Goal: Task Accomplishment & Management: Use online tool/utility

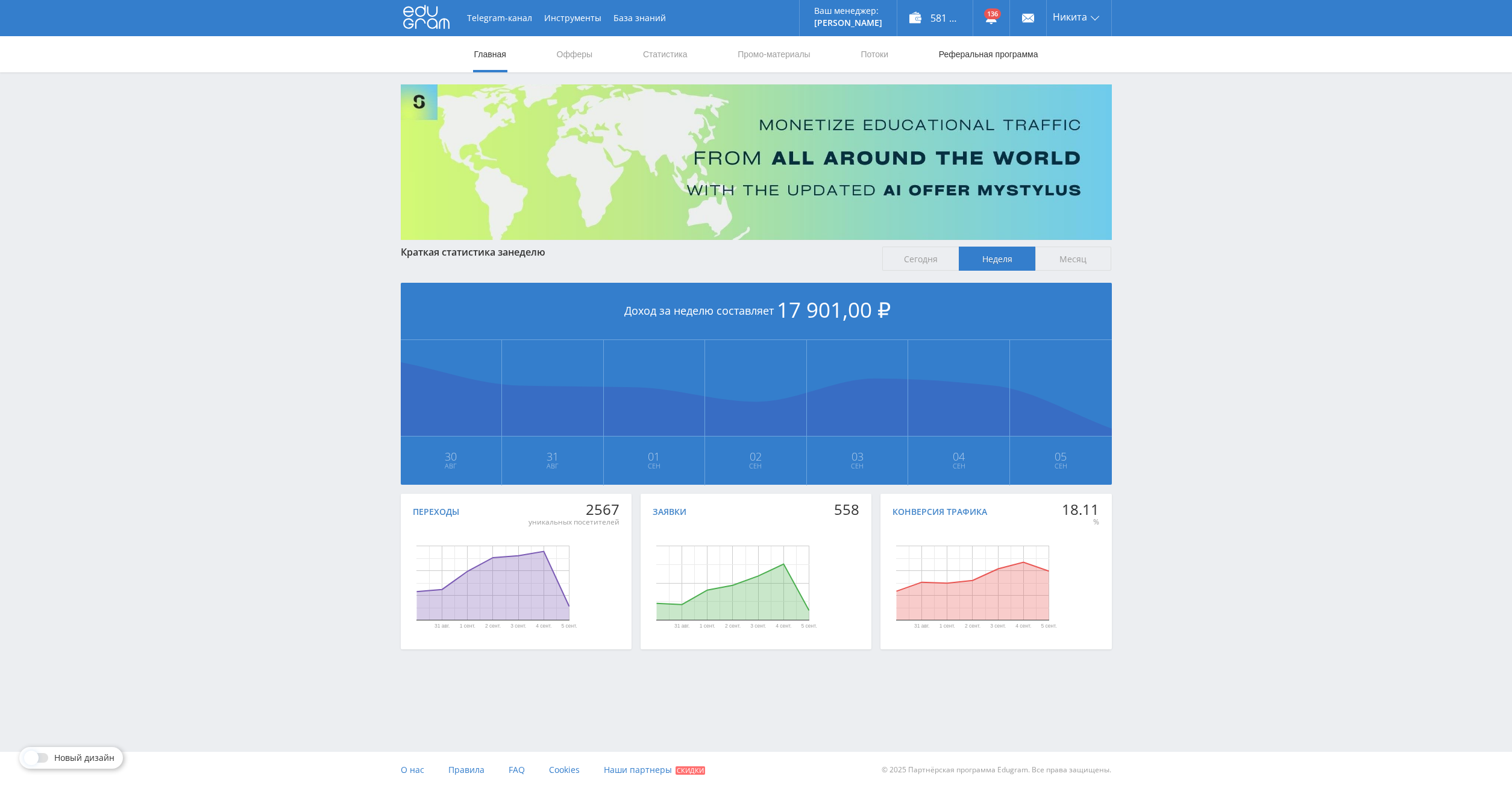
click at [994, 50] on link "Реферальная программа" at bounding box center [988, 54] width 102 height 36
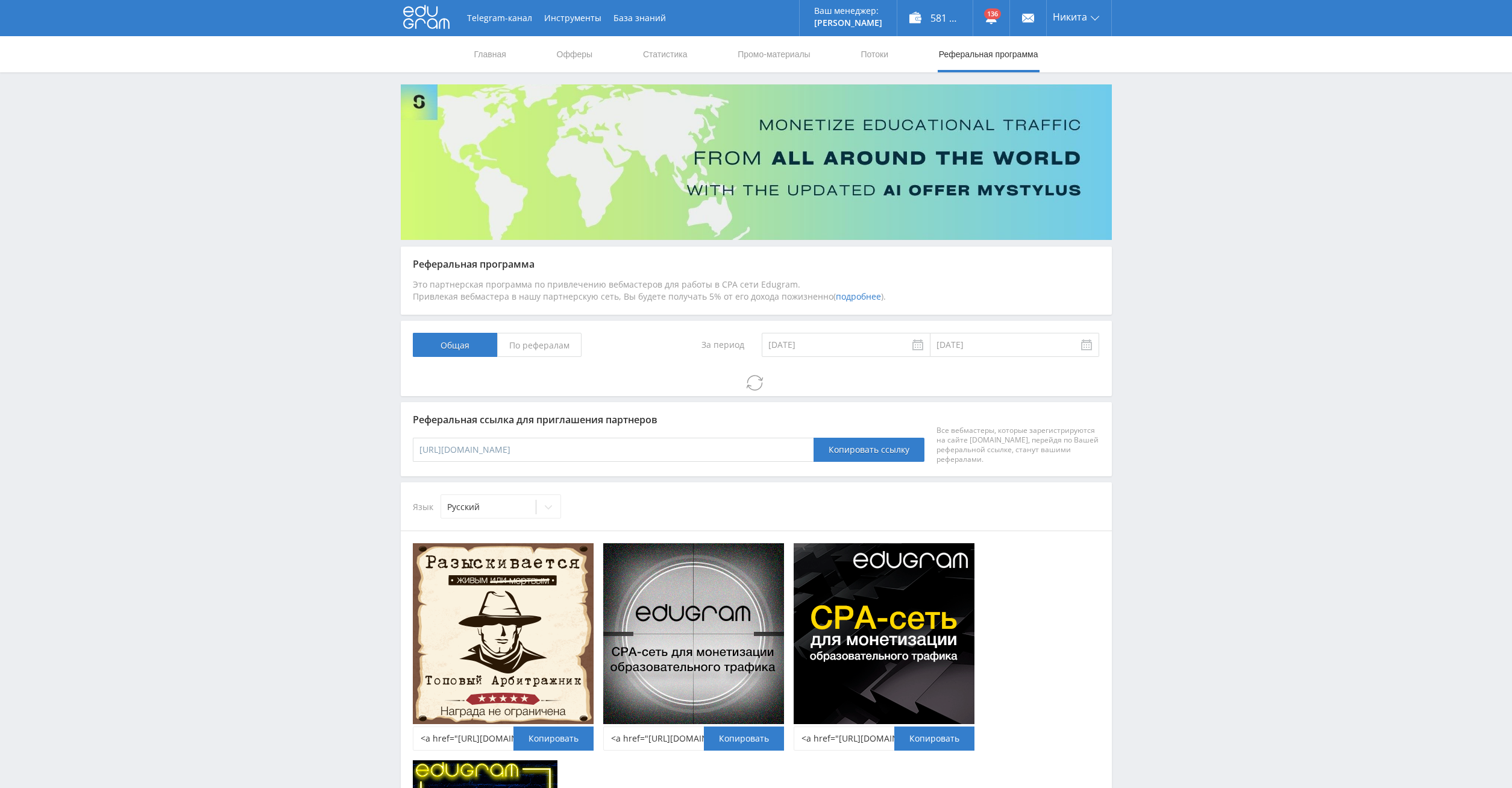
click at [527, 344] on span "По рефералам" at bounding box center [539, 344] width 85 height 24
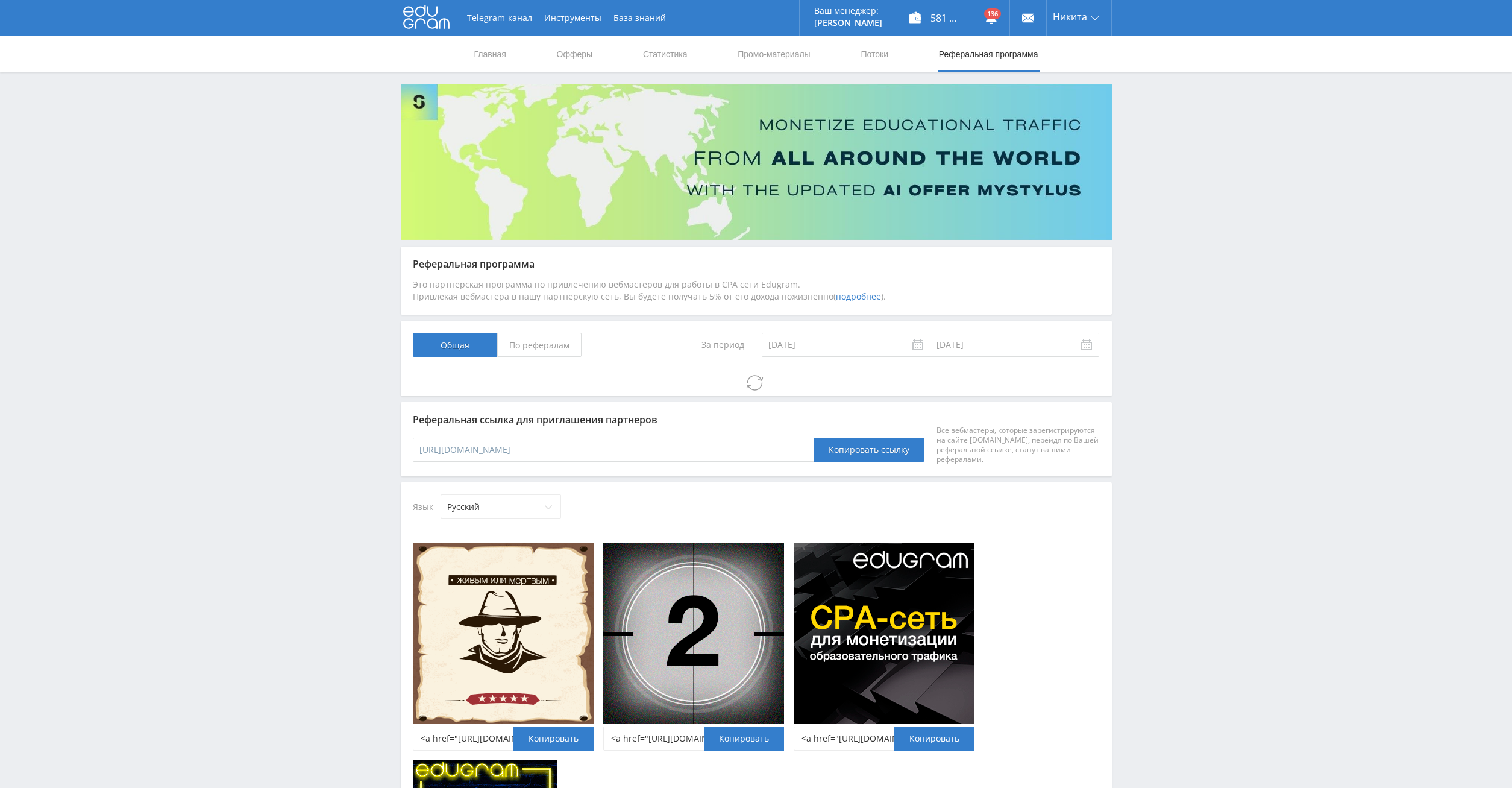
click at [0, 0] on input "По рефералам" at bounding box center [0, 0] width 0 height 0
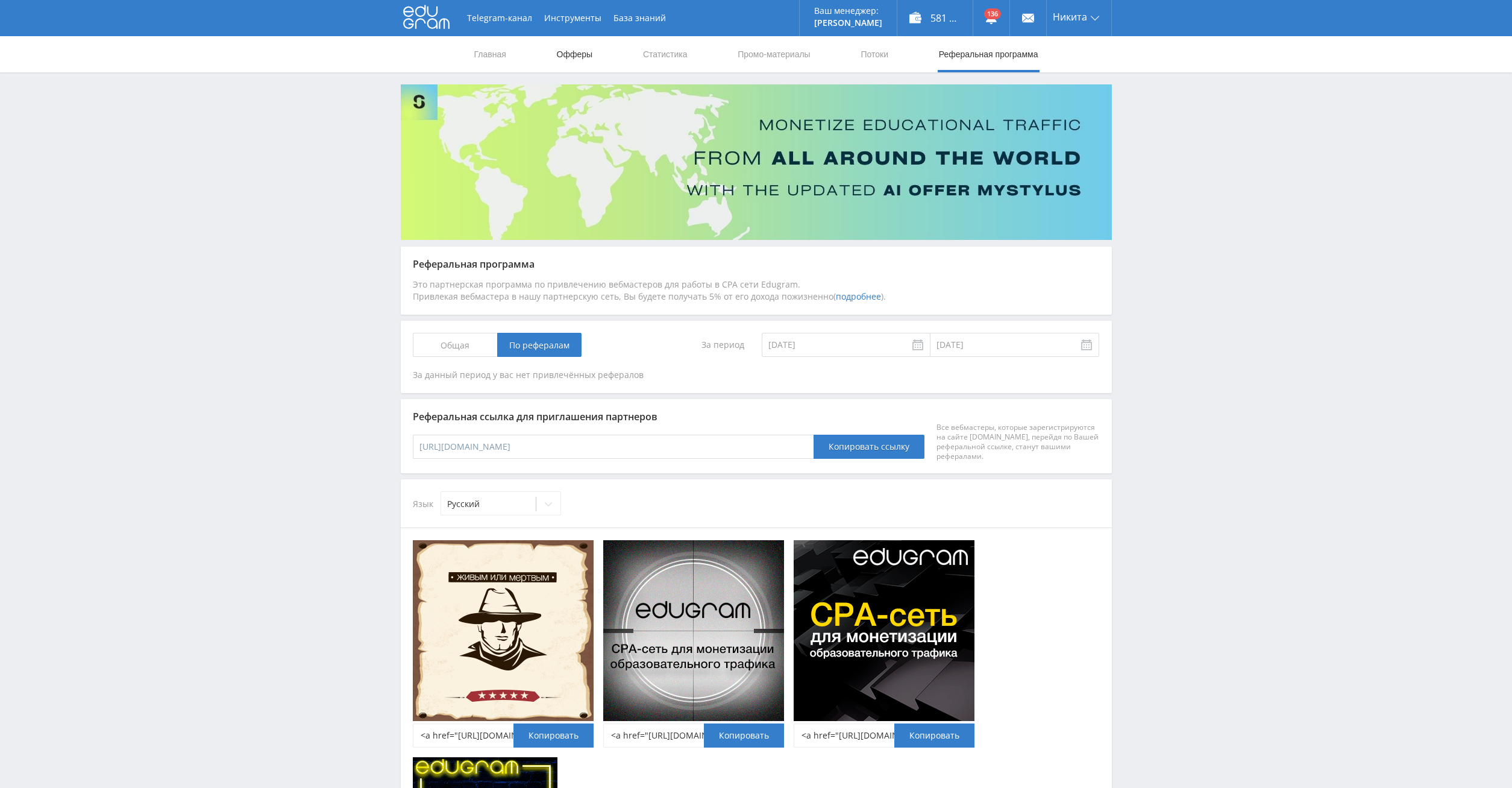
click at [570, 53] on link "Офферы" at bounding box center [574, 54] width 39 height 36
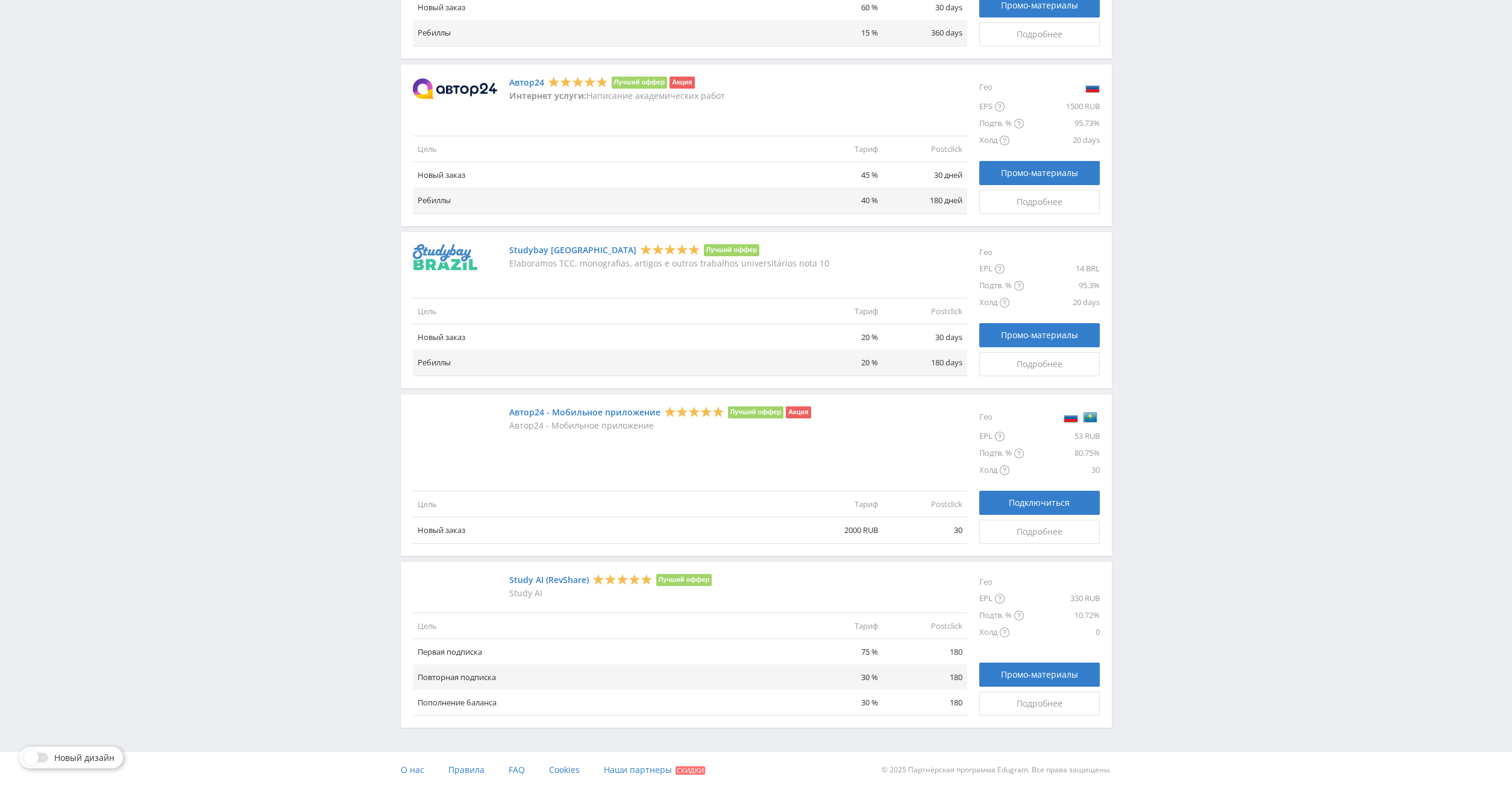
scroll to position [1080, 0]
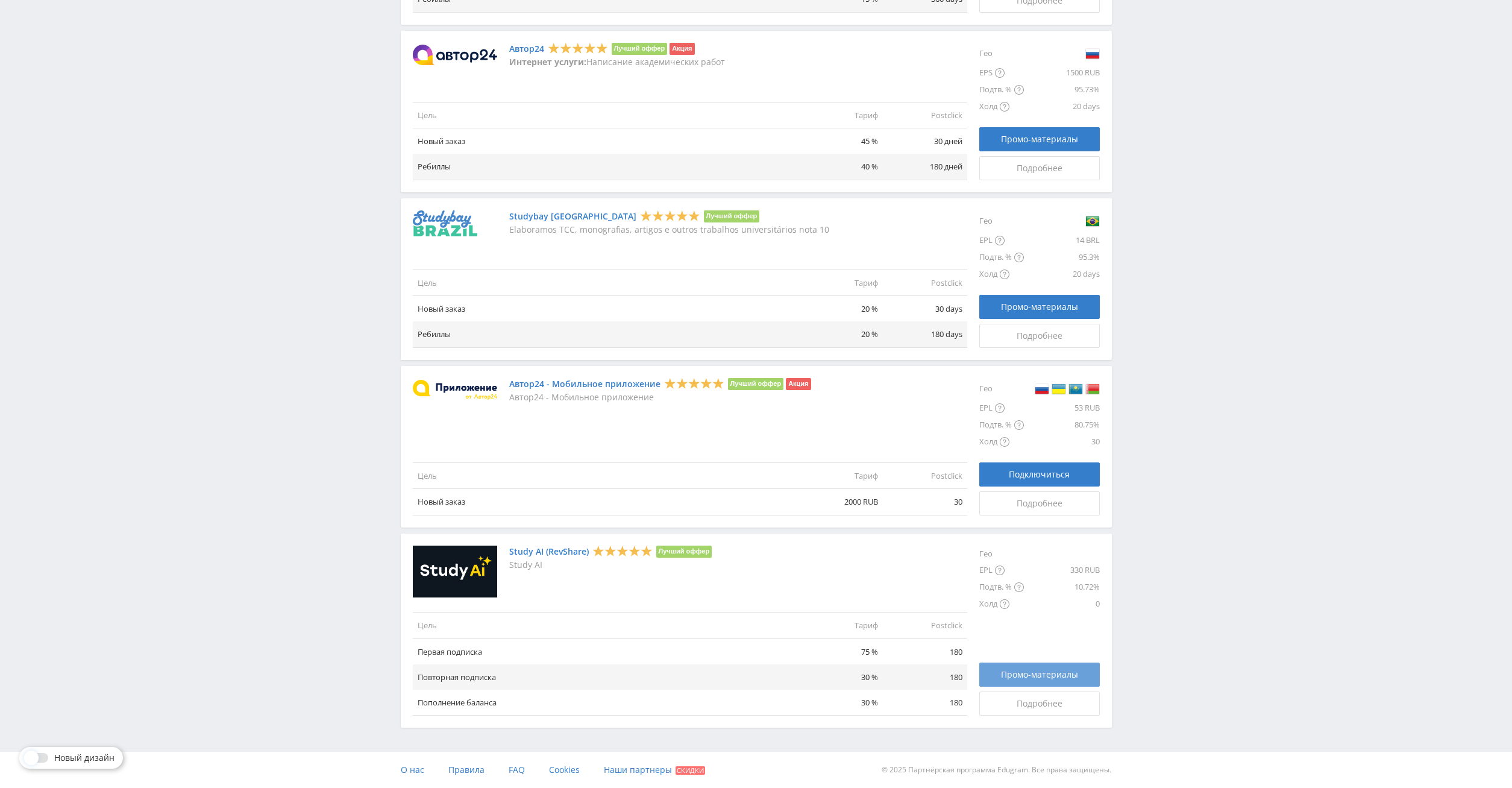
click at [1066, 673] on span "Промо-материалы" at bounding box center [1040, 674] width 78 height 10
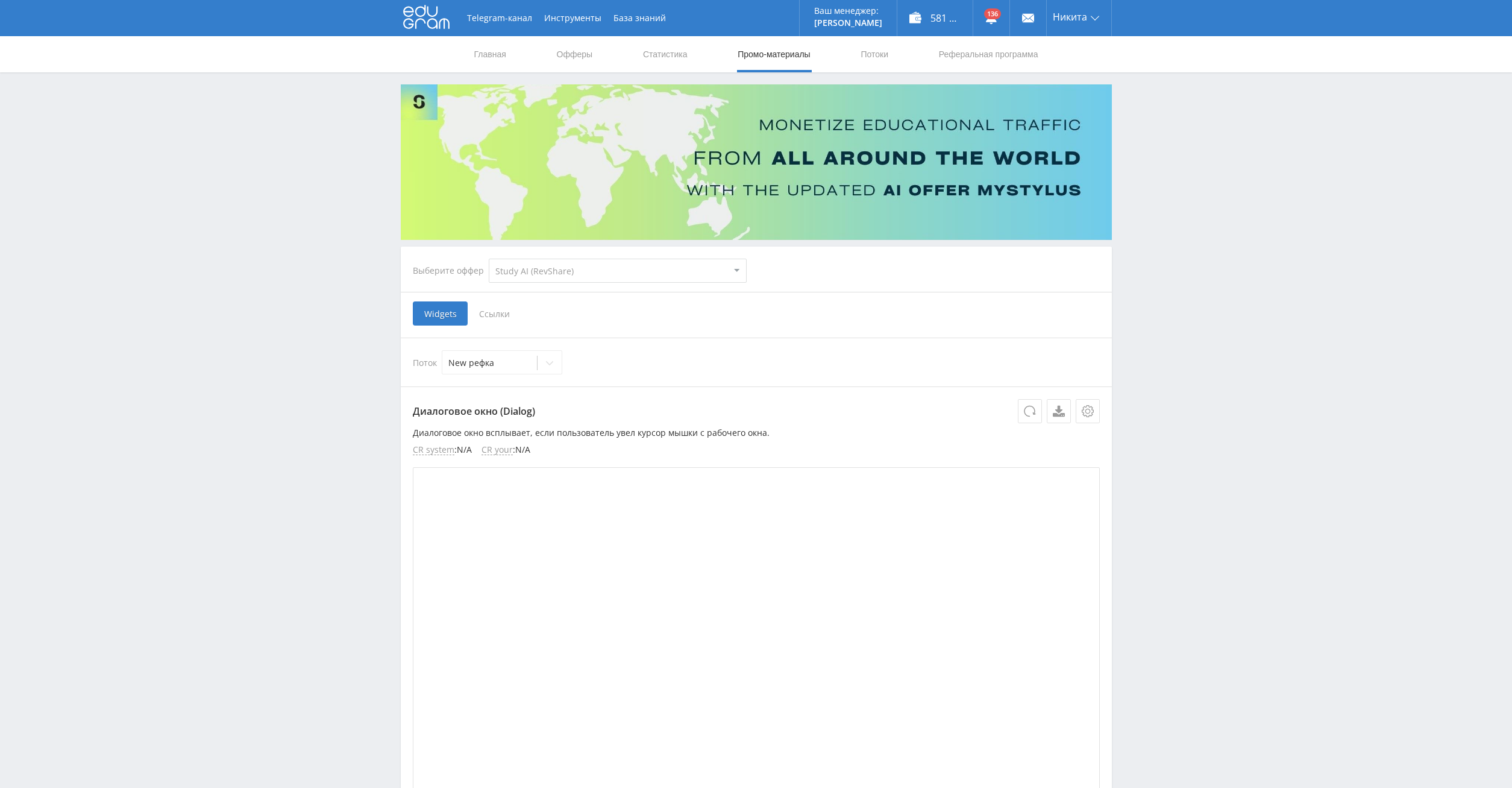
select select "376"
click at [501, 362] on div at bounding box center [490, 362] width 83 height 12
click at [484, 314] on span "Ссылки" at bounding box center [494, 313] width 53 height 24
click at [0, 0] on input "Ссылки" at bounding box center [0, 0] width 0 height 0
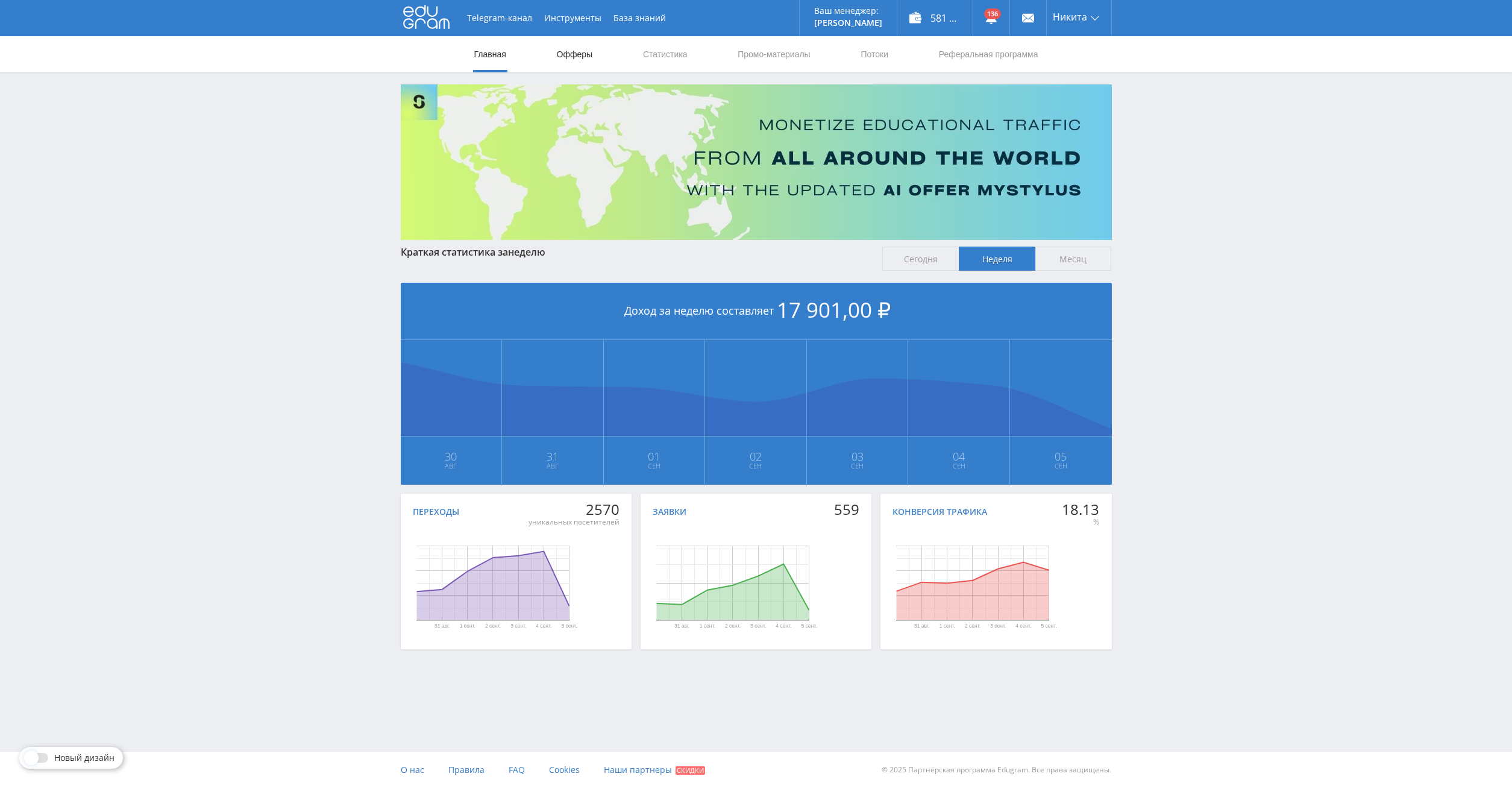
click at [587, 59] on link "Офферы" at bounding box center [574, 54] width 39 height 36
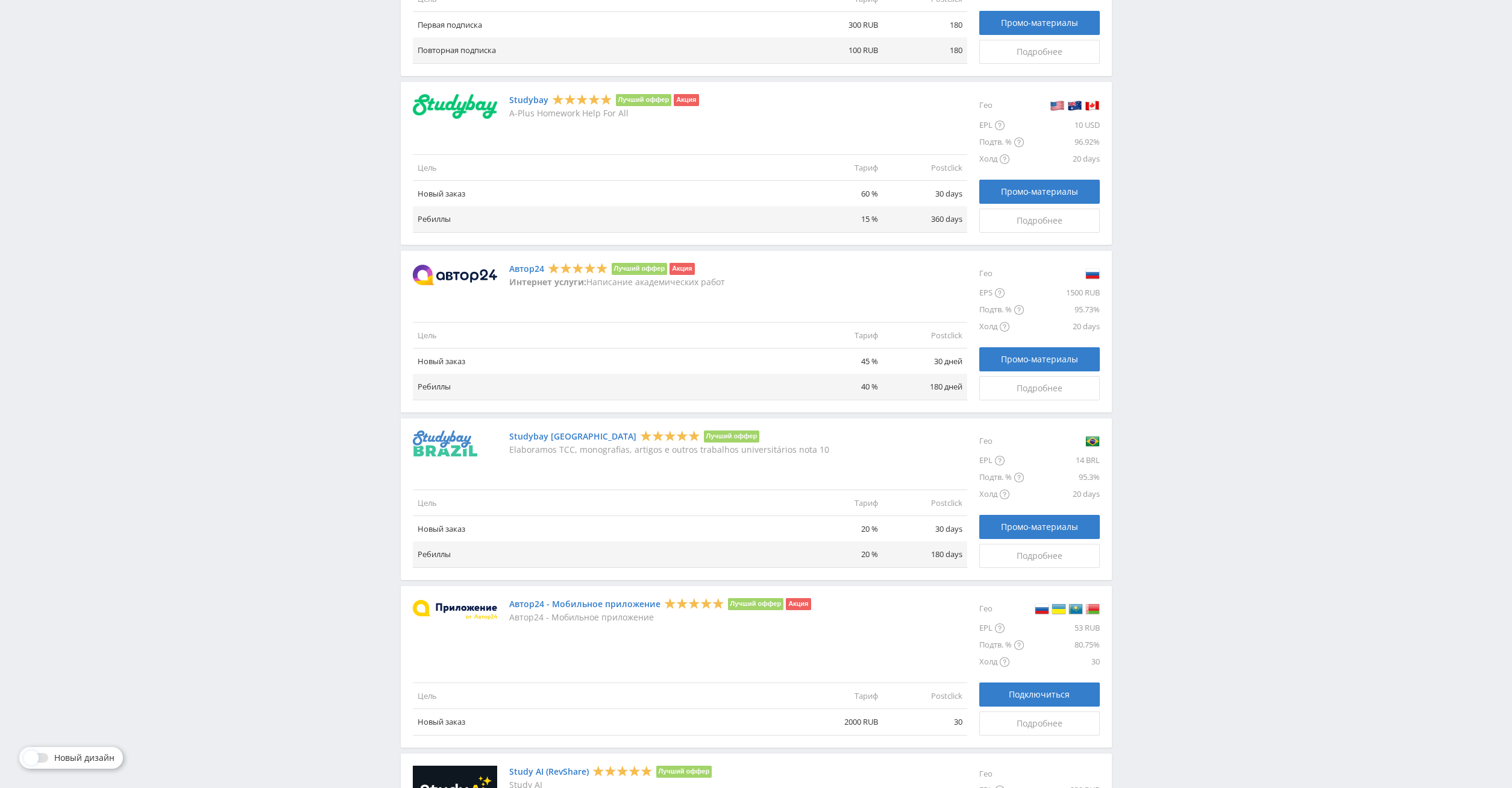
scroll to position [1080, 0]
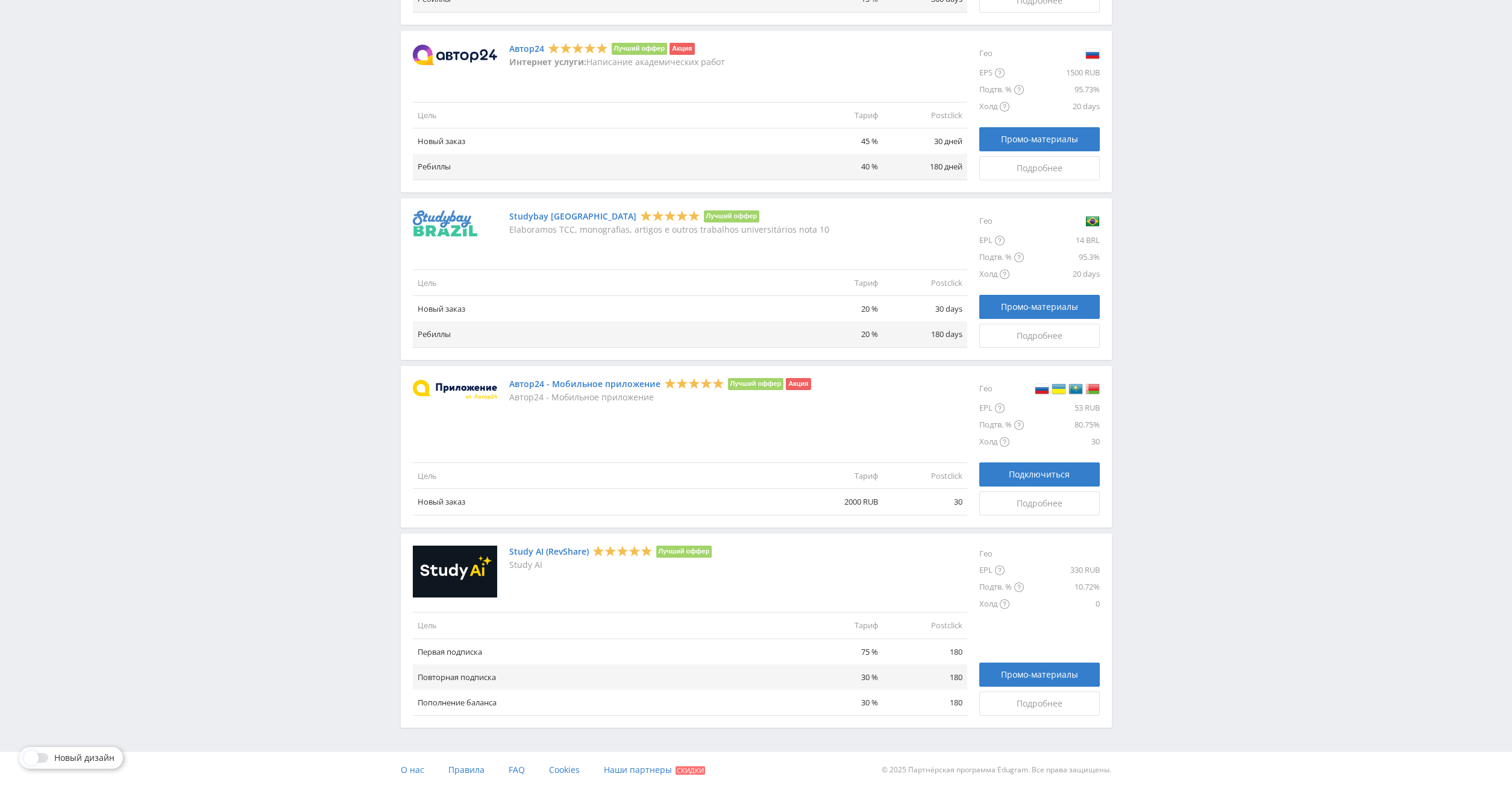
click at [563, 552] on link "Study AI (RevShare)" at bounding box center [549, 551] width 79 height 10
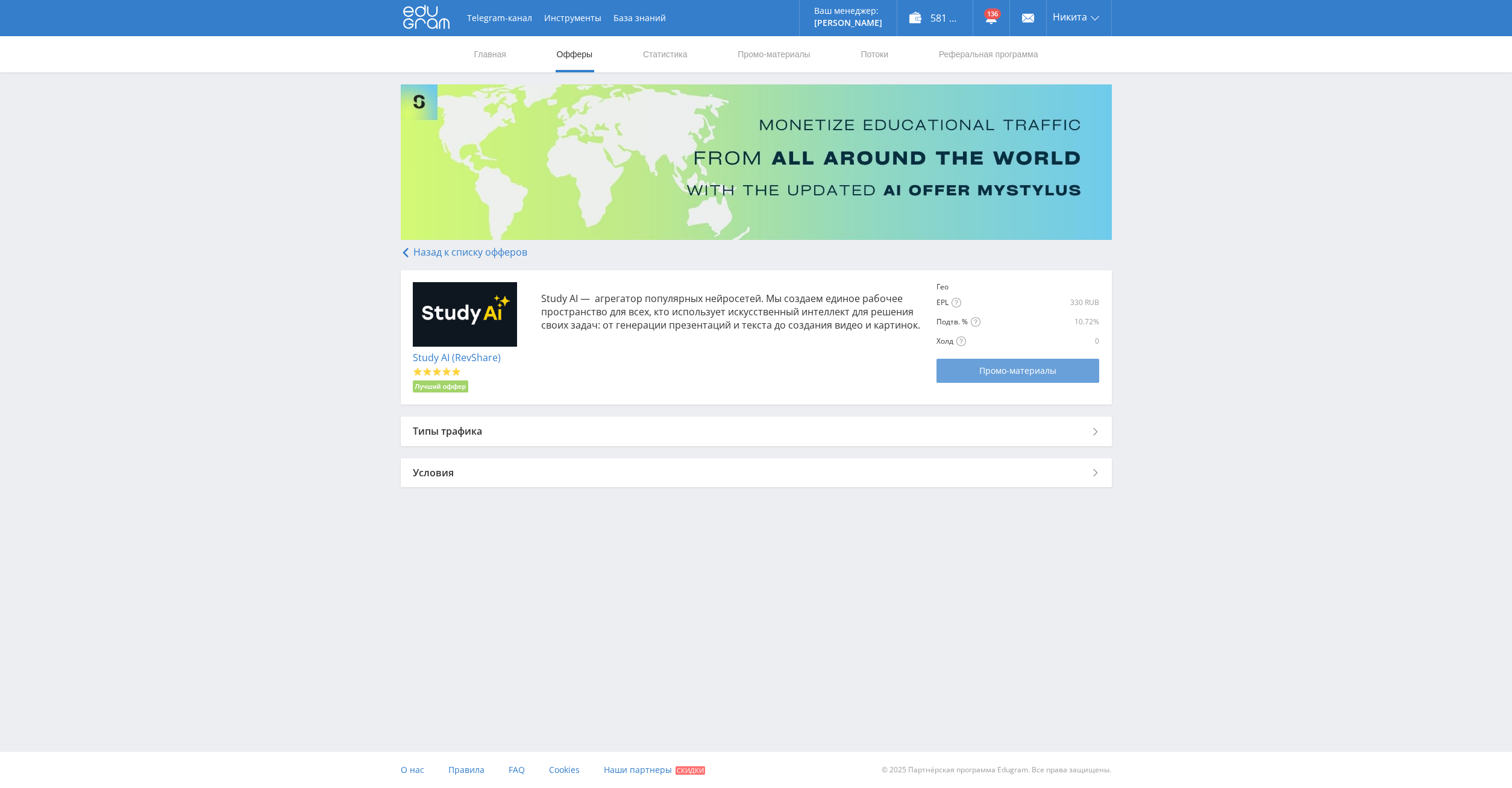
click at [1031, 380] on link "Промо-материалы" at bounding box center [1018, 371] width 162 height 24
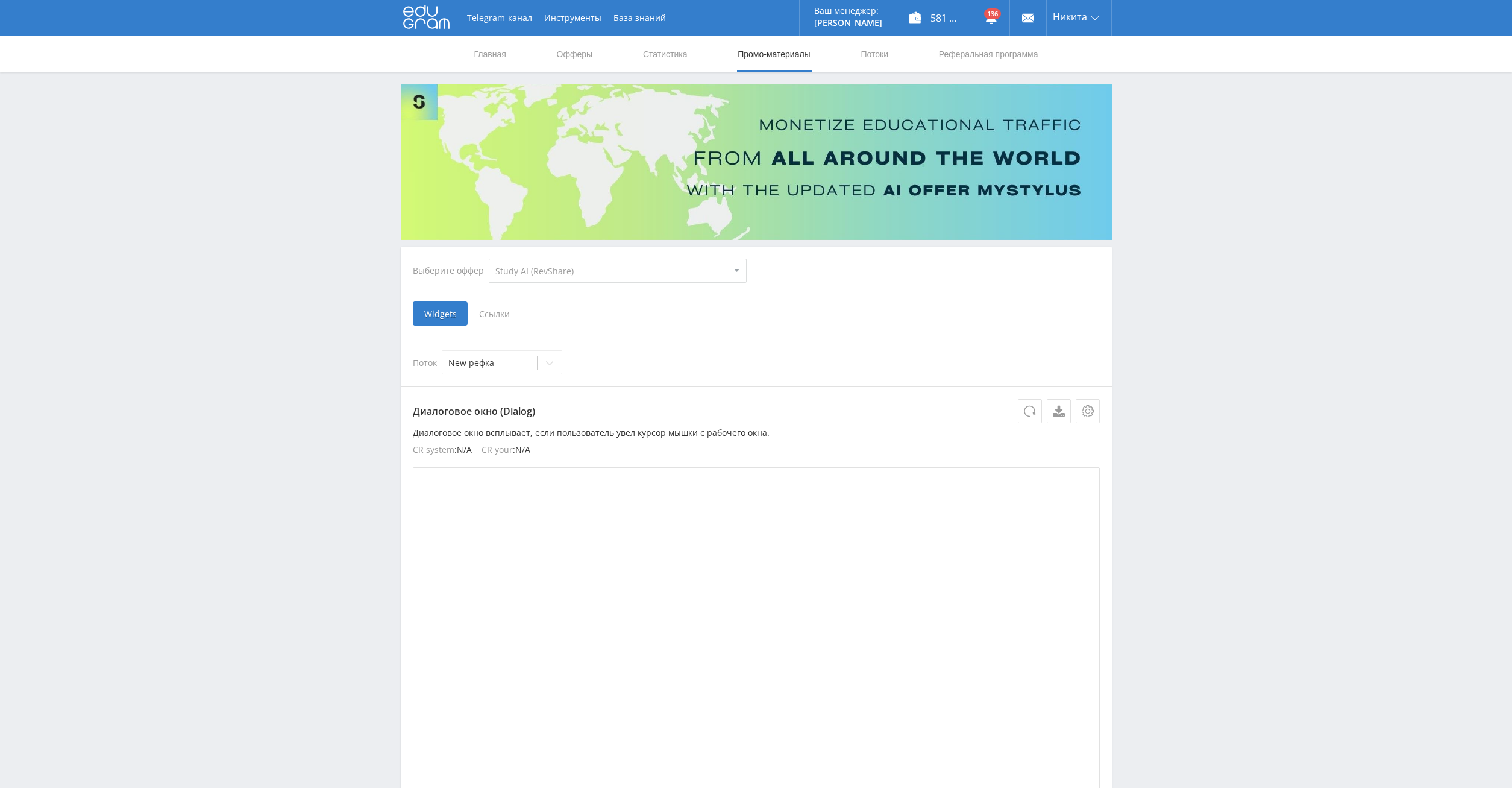
select select "376"
click at [498, 316] on span "Ссылки" at bounding box center [494, 313] width 53 height 24
click at [0, 0] on input "Ссылки" at bounding box center [0, 0] width 0 height 0
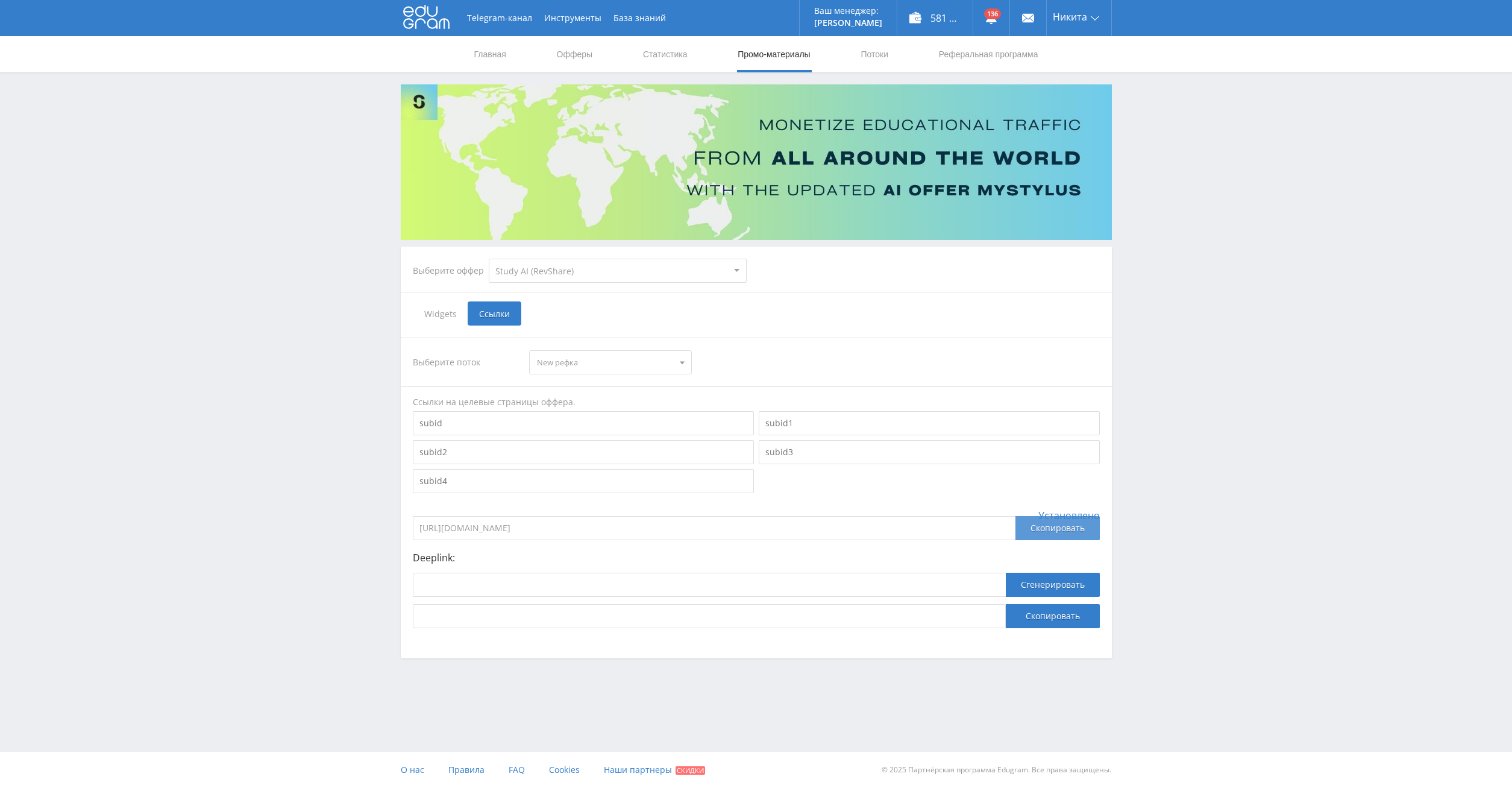
click at [1044, 523] on div "Скопировать" at bounding box center [1058, 527] width 85 height 24
